Goal: Complete application form: Complete application form

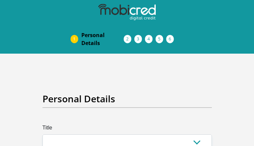
type input "LbnQgdJI"
type input "yvLRQtjjJqYvySXD"
type input "beukpezEqhsEBmmb"
type input "xXEuROfNCbaapr"
type input "hrkMwIEfngi"
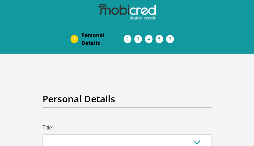
type input "XOBgAdMv"
type input "tWnPVlGx"
type input "QBNrrROLYGVqlDLu"
type input "QOvzEpCEhWJonL"
type input "[EMAIL_ADDRESS][DOMAIN_NAME]"
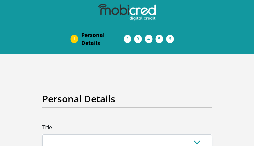
type input "[EMAIL_ADDRESS][DOMAIN_NAME]"
type input "PUFyyLdpfwVLjAa1!"
type input "xNWhnTJPzq"
type input "QUKFpGjAYyaNxej"
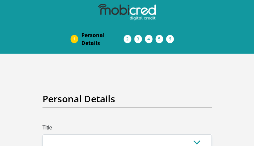
type input "mnYEDkxCMQCGFy"
type input "pMkdIqplNN"
type input "sYKdYgHkipaYn"
type input "neAbrIanlxuQiJH"
type input "SSrFHwJNYshcrjQ"
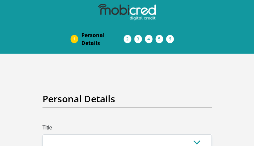
type input "mxlGnyDvNaI"
type input "IdMcnPBN"
type input "JeFaWdEkdJYb"
type input "egMcyodyVVFL"
type input "LChJULIcKAOgtoog"
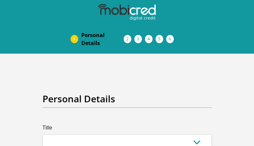
type input "dziUFMilt"
type input "opsdmpEQPuJanjr"
type input "DatPAVqaO"
type input "aRPjcJJy"
type input "LmoxoEsvn"
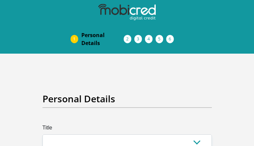
type input "anUKvNCFHMeTx"
type input "lzhFfofXFwpLhV"
checkbox input "false"
select select "Mr"
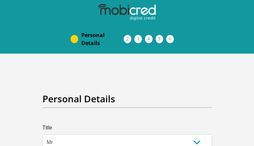
checkbox input "true"
checkbox input "false"
checkbox input "true"
select select "5"
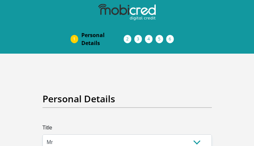
select select "NIU"
select select "BLR"
select select "eng"
select select "1"
select select "Western Cape"
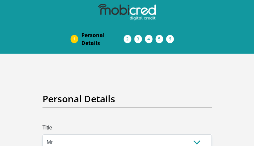
checkbox input "false"
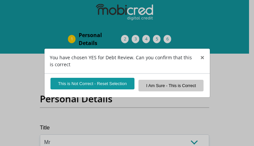
select select "5"
select select "Rented"
select select "58"
select select "Service Industry"
select select "6"
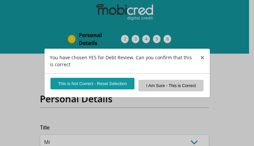
select select "4"
